Goal: Find specific page/section: Find specific page/section

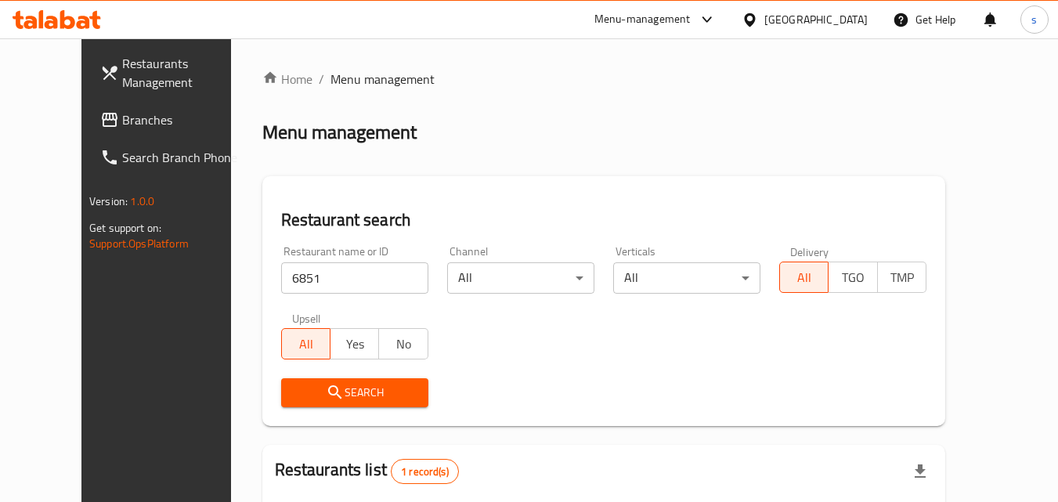
scroll to position [183, 0]
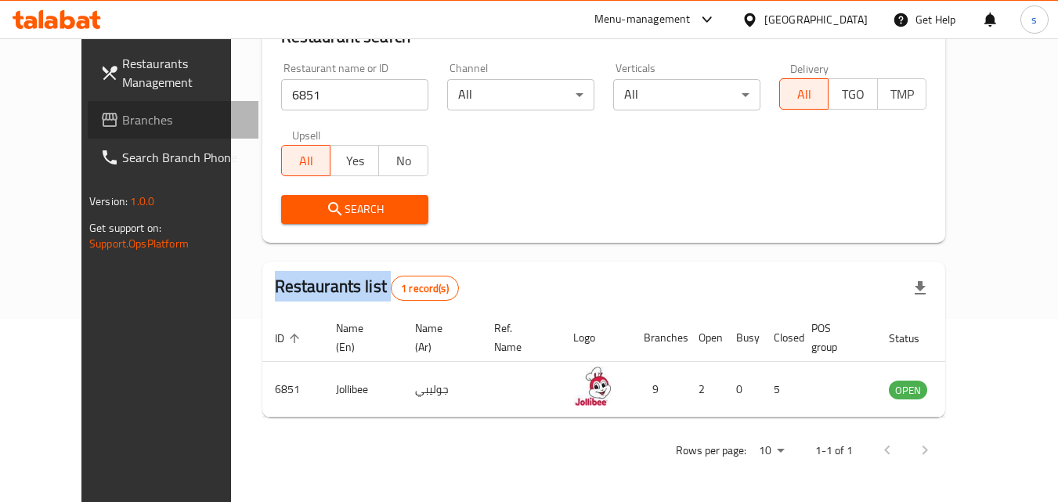
click at [122, 121] on span "Branches" at bounding box center [184, 119] width 124 height 19
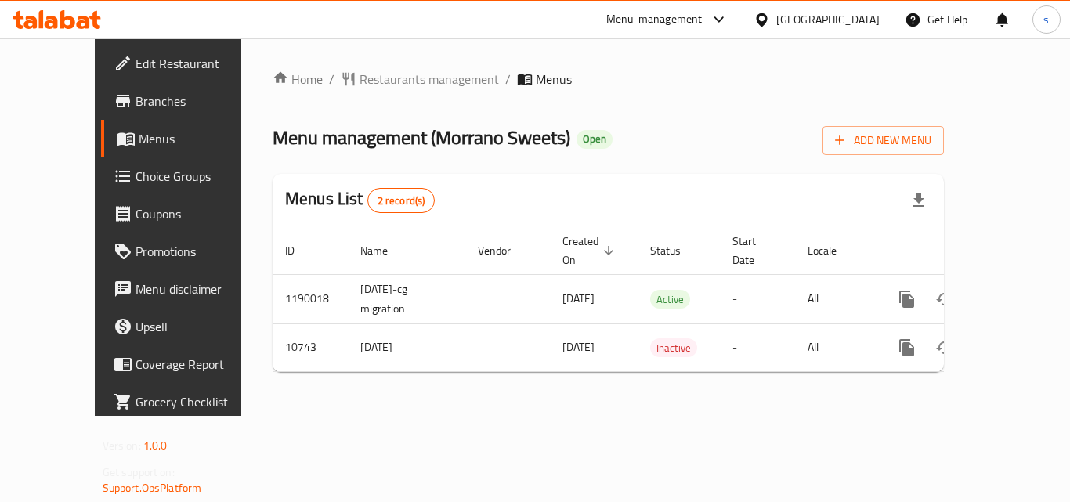
click at [394, 74] on span "Restaurants management" at bounding box center [429, 79] width 139 height 19
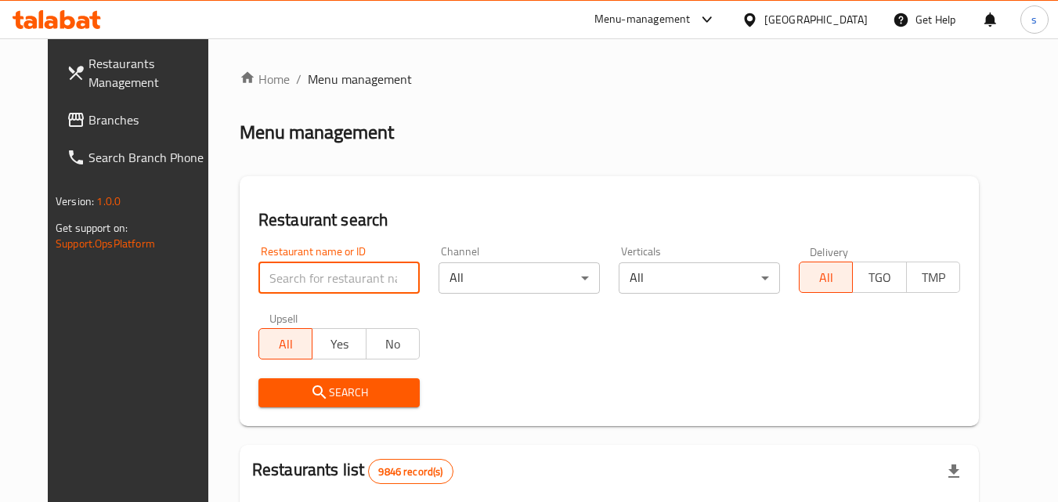
click at [264, 290] on input "search" at bounding box center [339, 277] width 161 height 31
paste input "6644"
type input "6644"
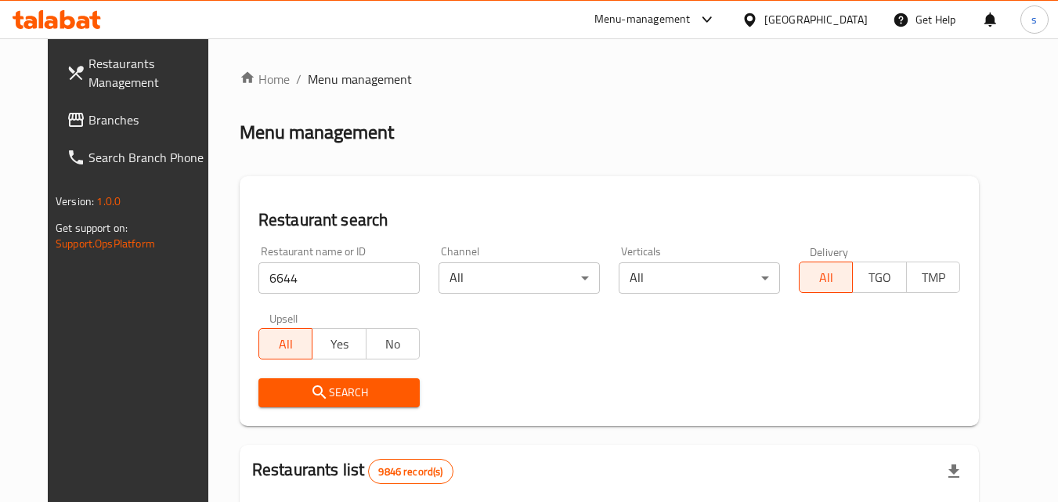
click at [271, 397] on span "Search" at bounding box center [339, 393] width 136 height 20
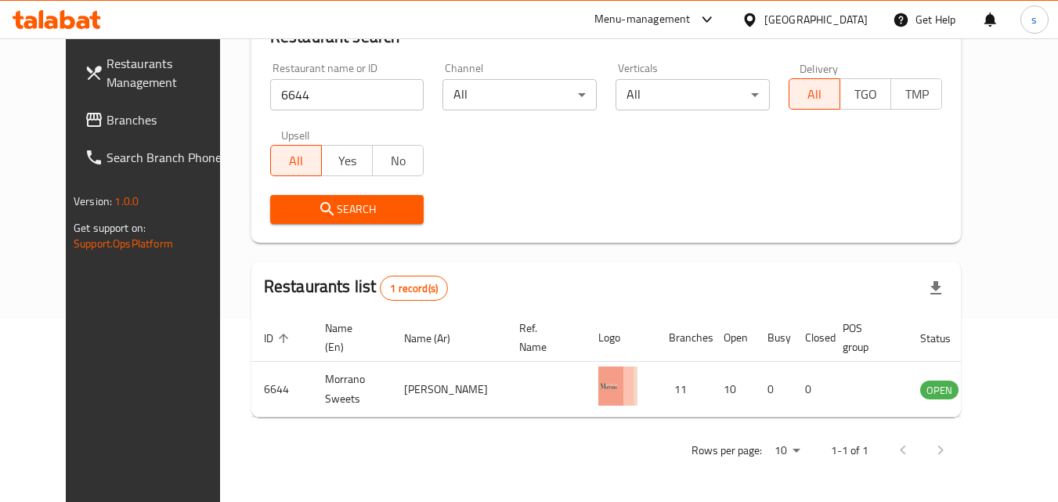
scroll to position [183, 0]
